Goal: Information Seeking & Learning: Learn about a topic

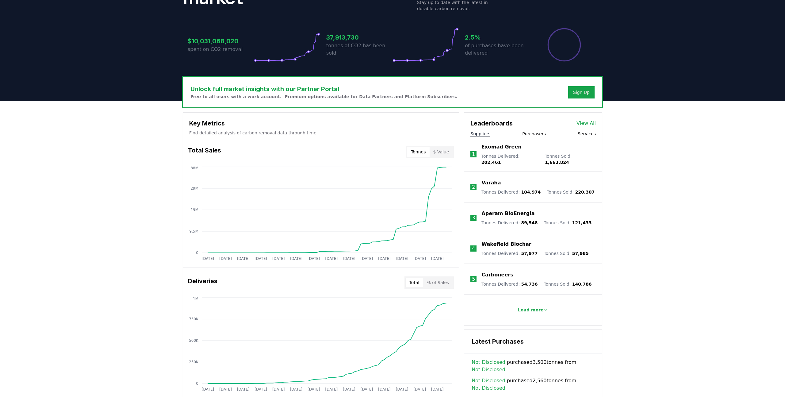
scroll to position [129, 0]
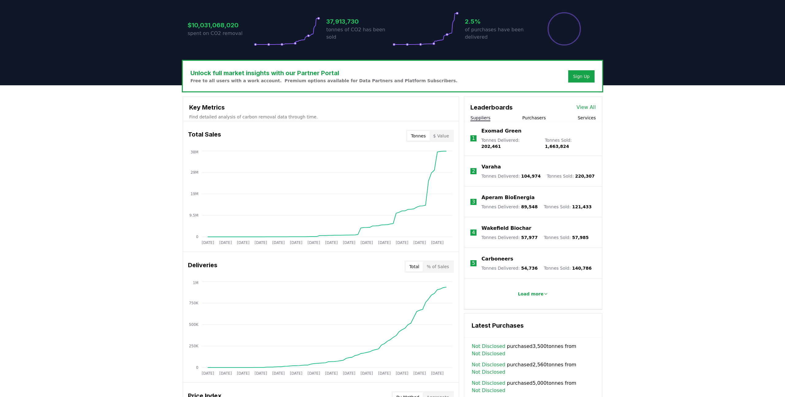
click at [419, 136] on button "Tonnes" at bounding box center [418, 136] width 22 height 10
click at [446, 138] on button "$ Value" at bounding box center [441, 136] width 23 height 10
click at [423, 138] on button "Tonnes" at bounding box center [418, 136] width 22 height 10
click at [441, 138] on button "$ Value" at bounding box center [441, 136] width 23 height 10
click at [427, 138] on button "Tonnes" at bounding box center [418, 136] width 22 height 10
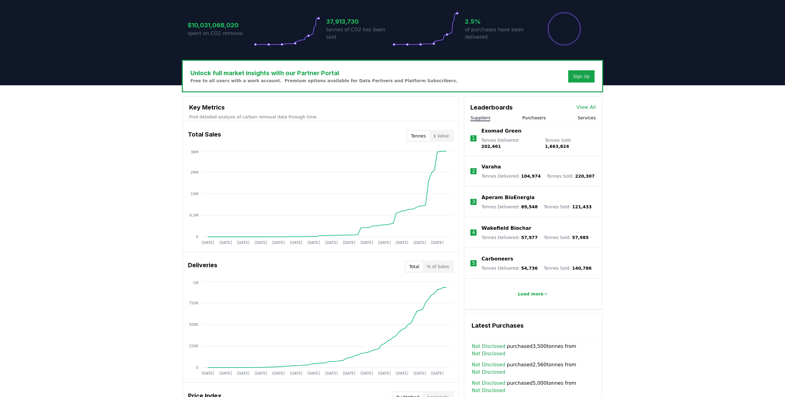
click at [314, 141] on div "Total Sales Tonnes $ Value" at bounding box center [321, 136] width 276 height 22
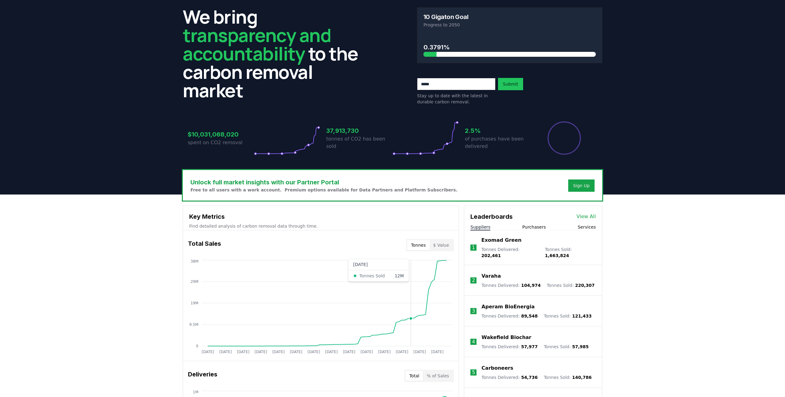
scroll to position [0, 0]
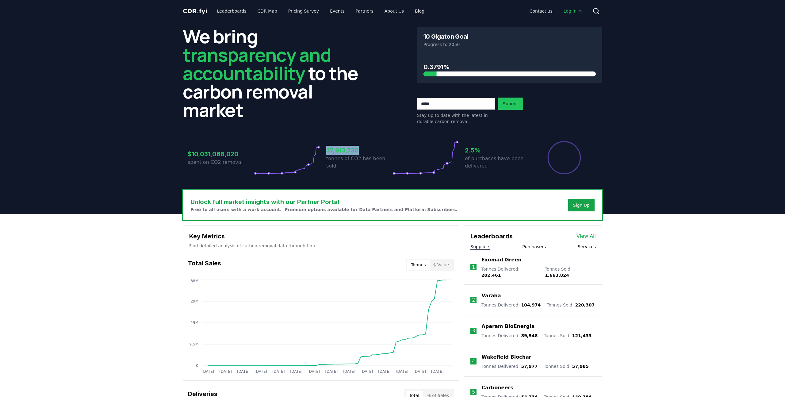
drag, startPoint x: 308, startPoint y: 153, endPoint x: 357, endPoint y: 155, distance: 48.8
click at [357, 155] on div "$10,031,068,020 spent on CO2 removal 37,913,730 tonnes of CO2 has been sold 2.5…" at bounding box center [393, 157] width 410 height 34
click at [266, 11] on link "CDR Map" at bounding box center [267, 11] width 29 height 11
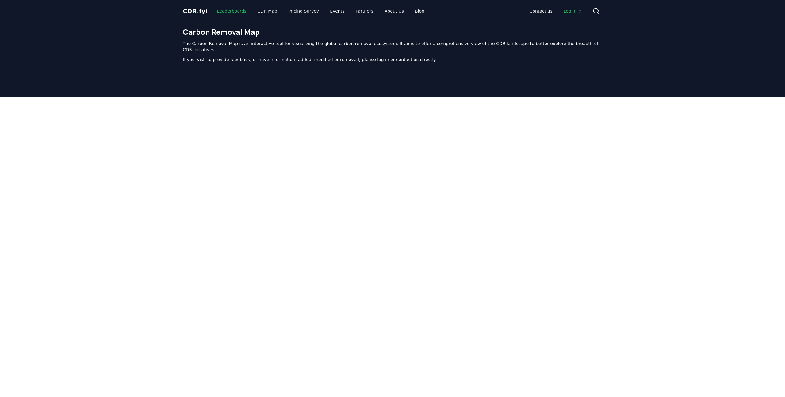
click at [236, 10] on link "Leaderboards" at bounding box center [231, 11] width 39 height 11
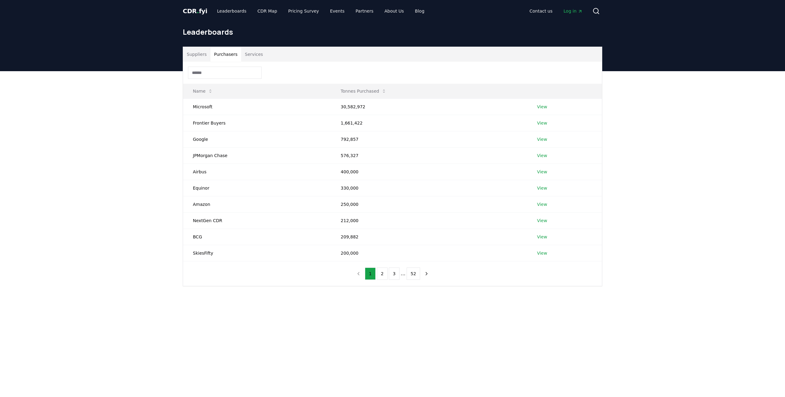
click at [234, 54] on button "Purchasers" at bounding box center [225, 54] width 31 height 15
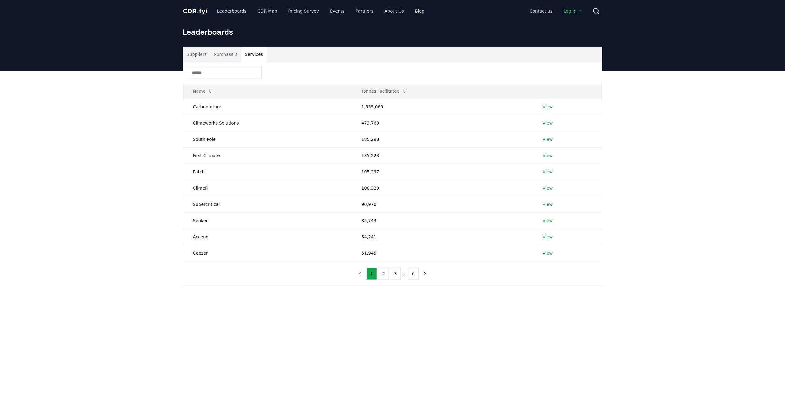
click at [247, 53] on button "Services" at bounding box center [253, 54] width 25 height 15
click at [310, 11] on link "Pricing Survey" at bounding box center [303, 11] width 40 height 11
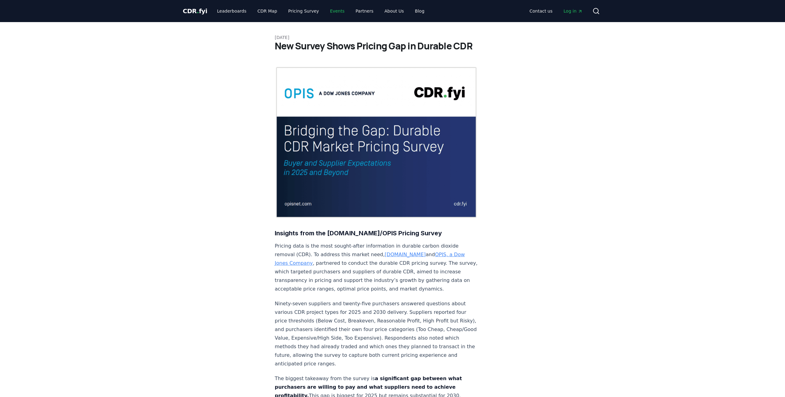
click at [341, 10] on link "Events" at bounding box center [337, 11] width 24 height 11
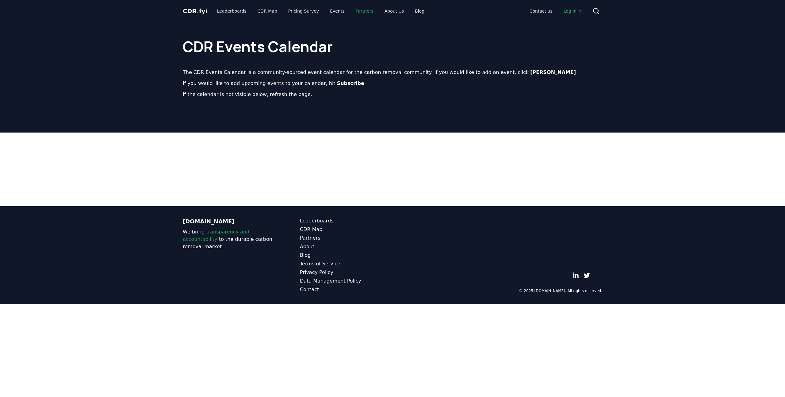
click at [358, 11] on link "Partners" at bounding box center [365, 11] width 28 height 11
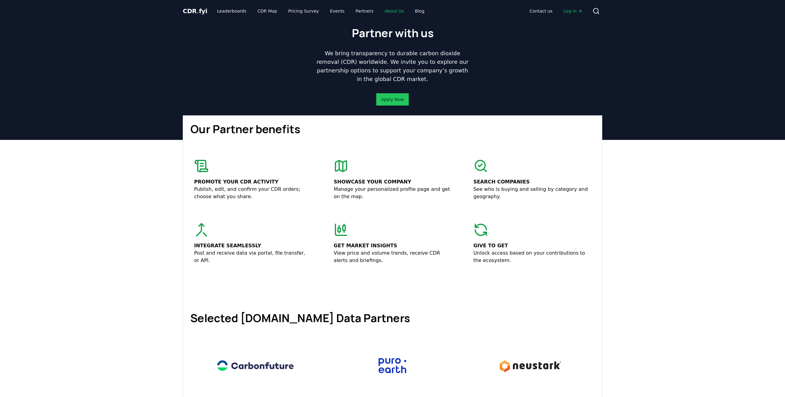
click at [384, 7] on link "About Us" at bounding box center [394, 11] width 29 height 11
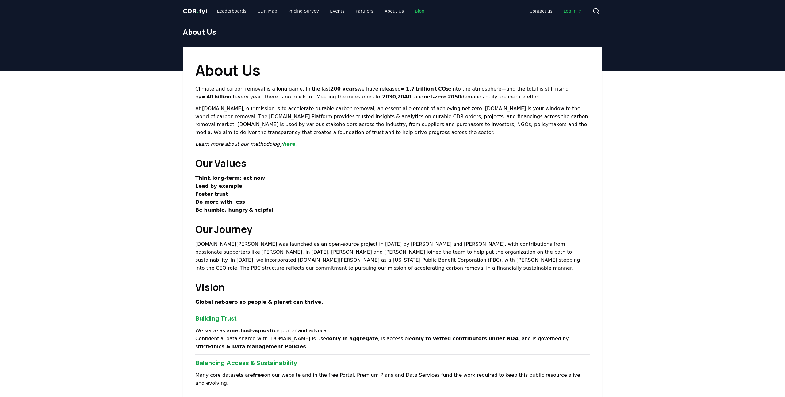
click at [411, 9] on link "Blog" at bounding box center [419, 11] width 19 height 11
click at [203, 10] on span "CDR . fyi" at bounding box center [195, 10] width 25 height 7
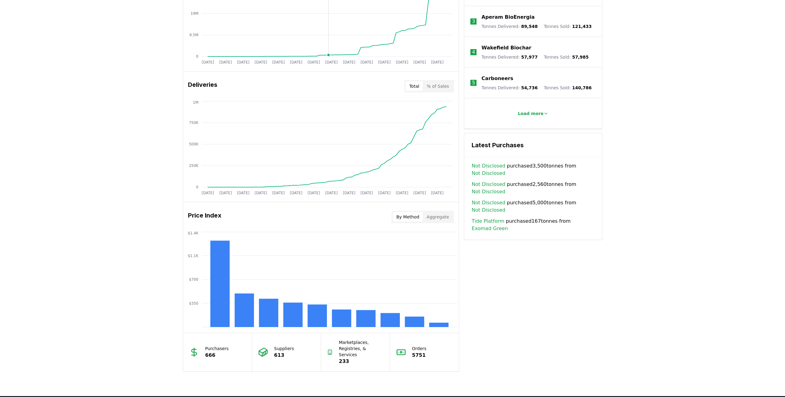
scroll to position [400, 0]
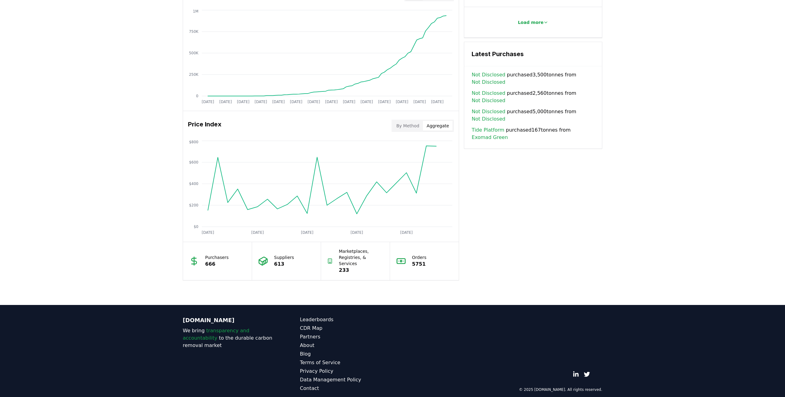
click at [431, 126] on button "Aggregate" at bounding box center [438, 126] width 30 height 10
click at [414, 126] on button "By Method" at bounding box center [408, 126] width 30 height 10
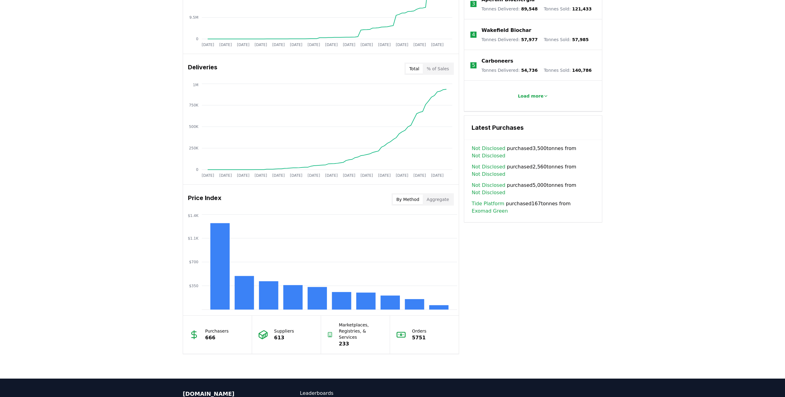
scroll to position [292, 0]
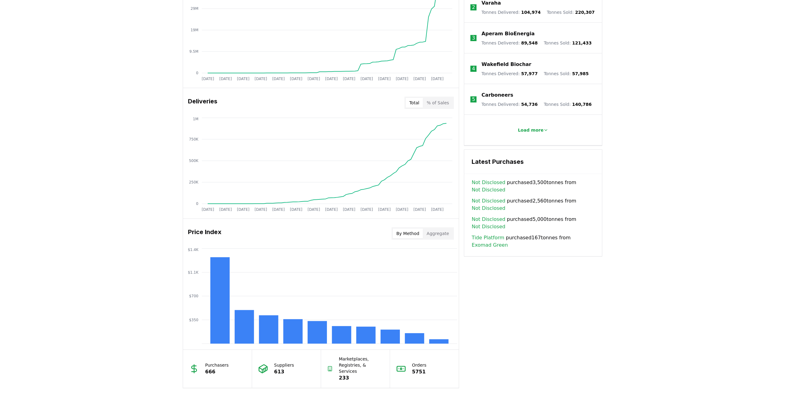
click at [439, 105] on button "% of Sales" at bounding box center [438, 103] width 30 height 10
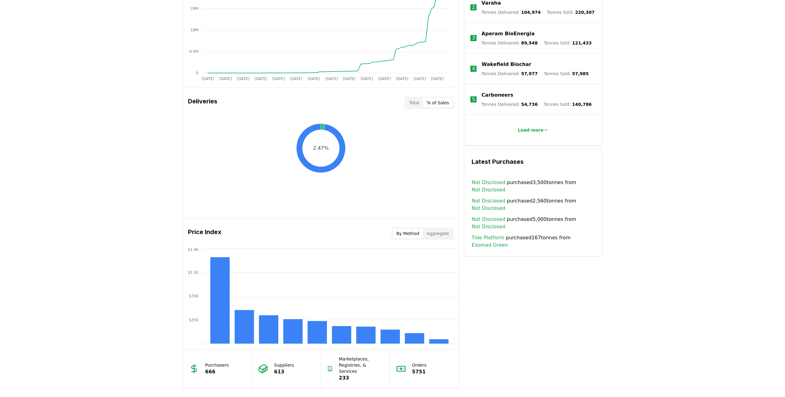
click at [414, 104] on button "Total" at bounding box center [414, 103] width 17 height 10
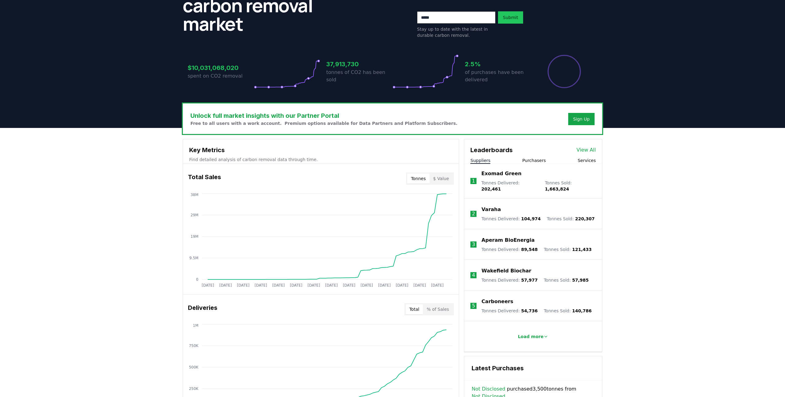
scroll to position [94, 0]
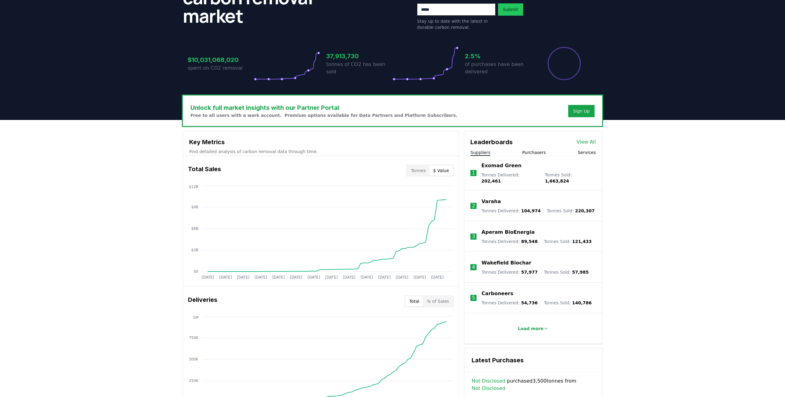
click at [441, 166] on button "$ Value" at bounding box center [441, 171] width 23 height 10
click at [418, 169] on button "Tonnes" at bounding box center [418, 171] width 22 height 10
click at [440, 180] on div "Total Sales Tonnes $ Value" at bounding box center [321, 170] width 276 height 22
click at [440, 173] on button "$ Value" at bounding box center [441, 171] width 23 height 10
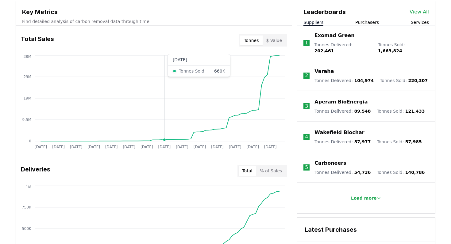
scroll to position [225, 0]
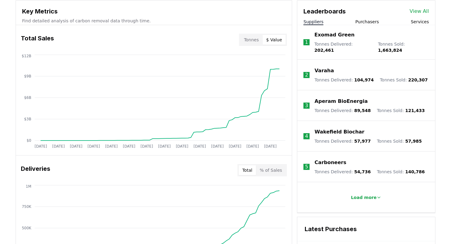
click at [278, 37] on button "$ Value" at bounding box center [273, 40] width 23 height 10
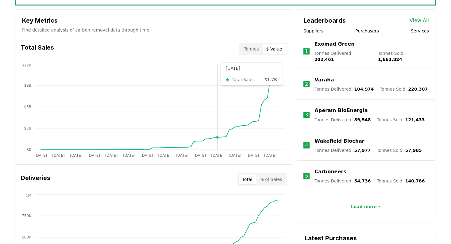
scroll to position [0, 0]
